Goal: Information Seeking & Learning: Learn about a topic

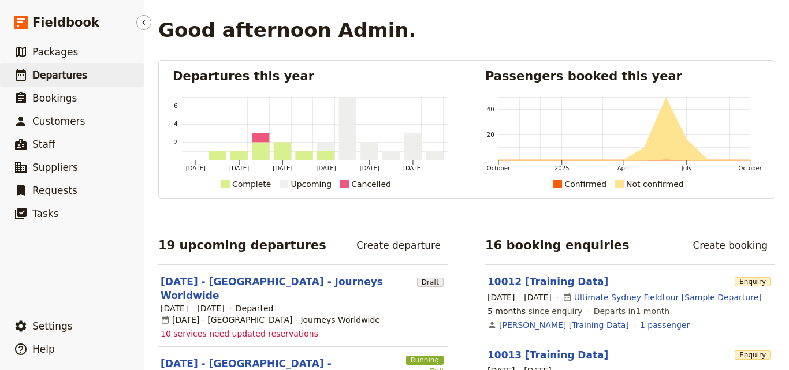
click at [61, 76] on span "Departures" at bounding box center [59, 75] width 55 height 12
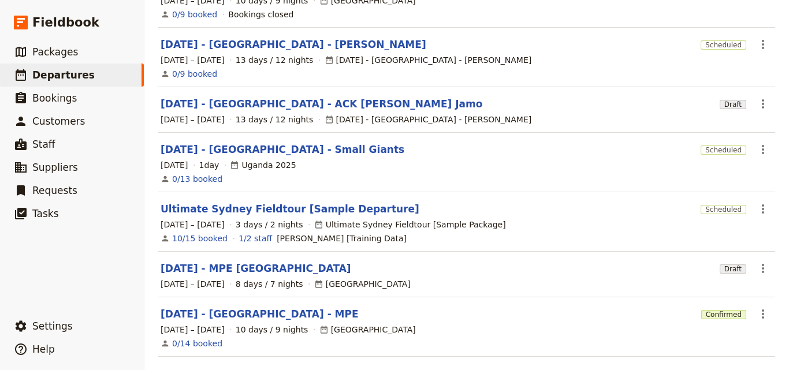
scroll to position [359, 0]
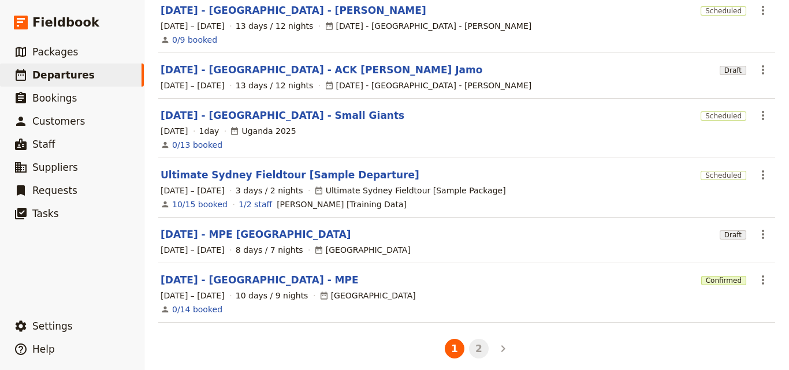
click at [469, 344] on button "2" at bounding box center [479, 349] width 20 height 20
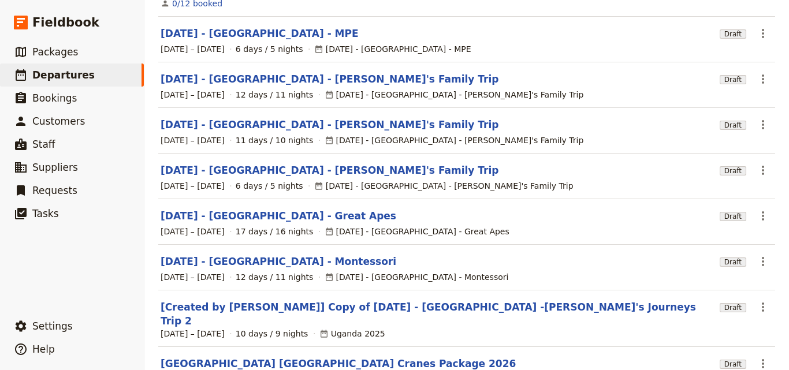
scroll to position [227, 0]
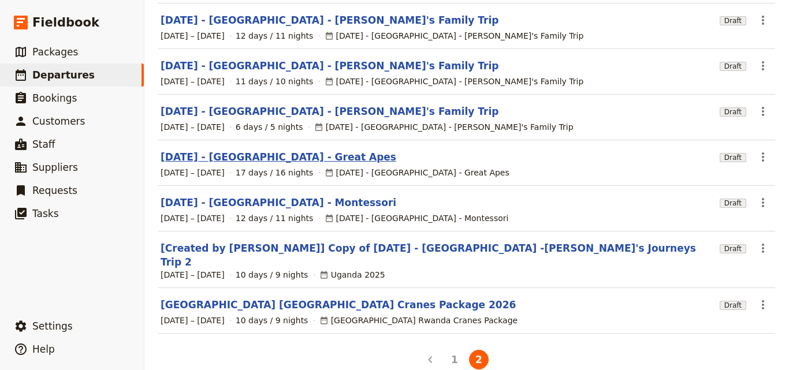
click at [258, 153] on link "Mar 2026 - Uganda - Great Apes" at bounding box center [279, 157] width 236 height 14
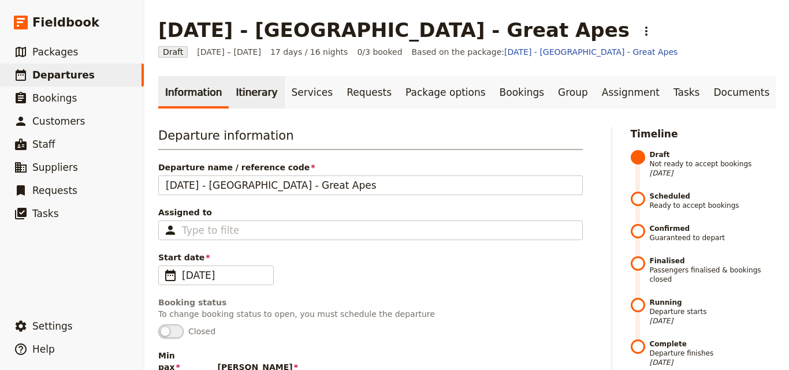
click at [246, 86] on link "Itinerary" at bounding box center [256, 92] width 55 height 32
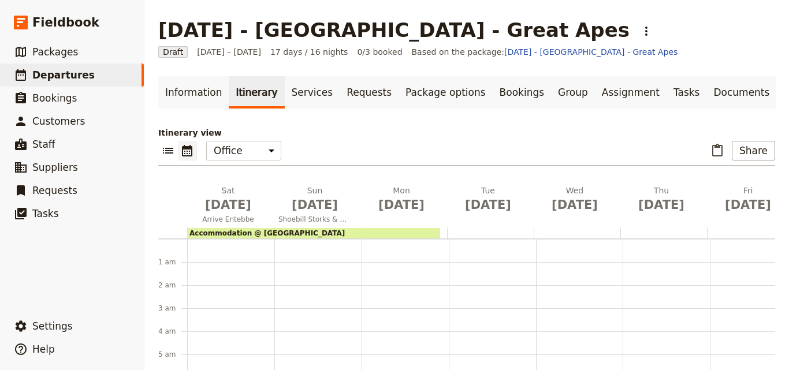
click at [255, 94] on link "Itinerary" at bounding box center [256, 92] width 55 height 32
click at [239, 86] on link "Itinerary" at bounding box center [256, 92] width 55 height 32
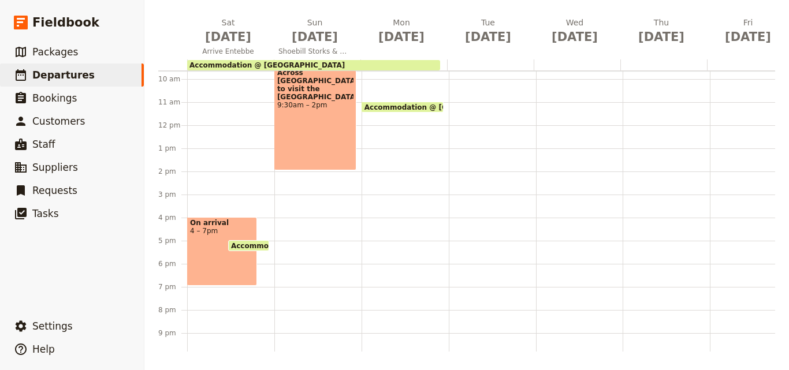
scroll to position [167, 0]
